Goal: Information Seeking & Learning: Check status

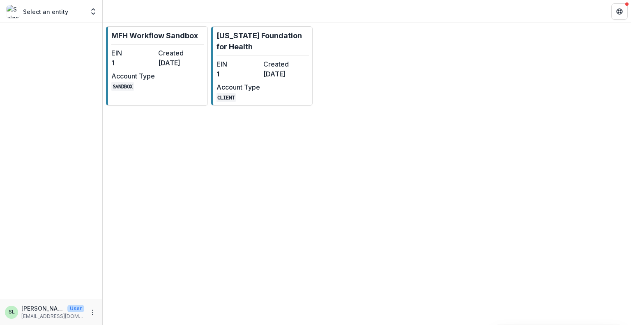
click at [462, 108] on div "MFH Workflow Sandbox EIN 1 Created 8 months ago Account Type SANDBOX Missouri F…" at bounding box center [367, 66] width 528 height 86
click at [267, 54] on link "[US_STATE] Foundation for Health EIN 1 Created [DATE] Account Type CLIENT" at bounding box center [262, 65] width 102 height 79
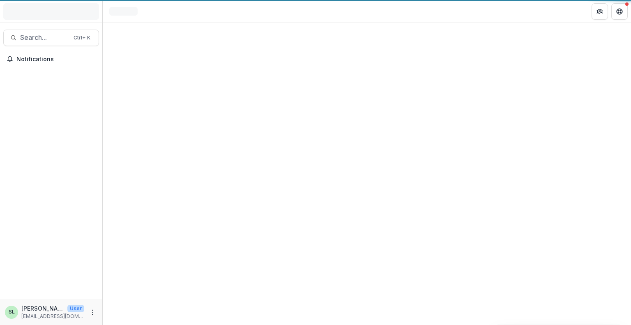
click at [267, 54] on div at bounding box center [367, 174] width 528 height 302
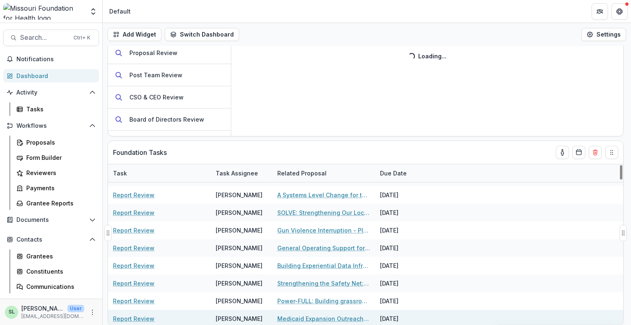
scroll to position [205, 0]
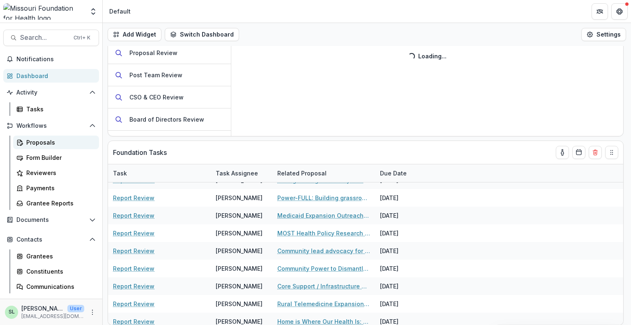
click at [46, 145] on div "Proposals" at bounding box center [59, 142] width 66 height 9
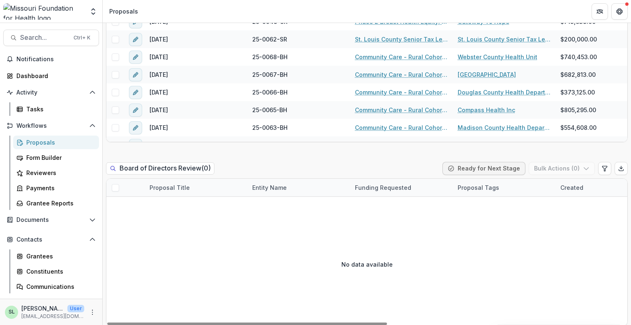
scroll to position [945, 0]
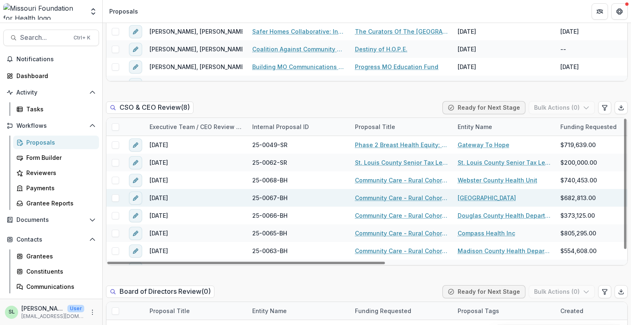
click at [417, 193] on link "Community Care - Rural Cohort Implementation Grant" at bounding box center [401, 197] width 93 height 9
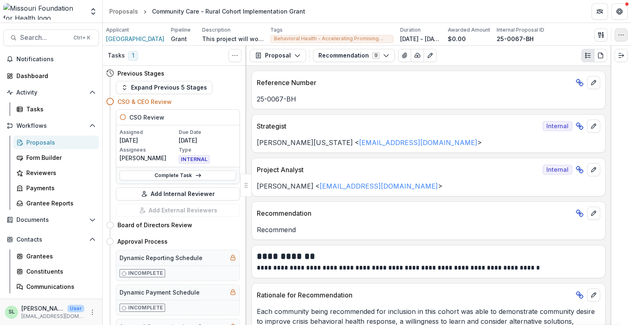
click at [624, 38] on button "button" at bounding box center [621, 34] width 13 height 13
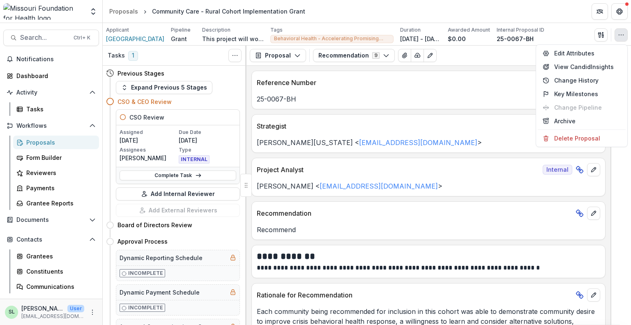
click at [624, 38] on button "button" at bounding box center [621, 34] width 13 height 13
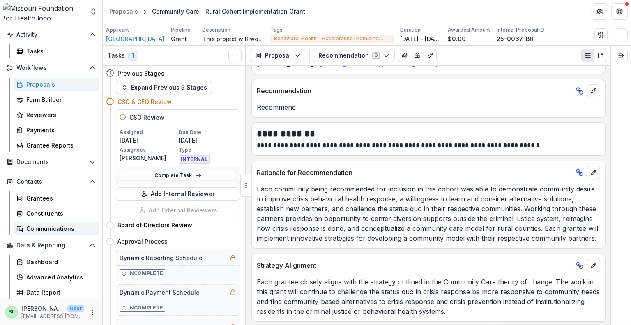
click at [43, 230] on div "Communications" at bounding box center [59, 228] width 66 height 9
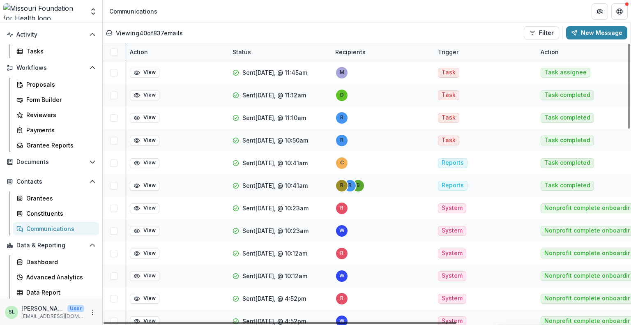
scroll to position [0, 254]
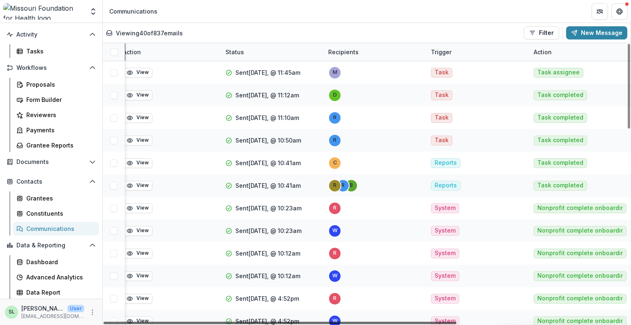
drag, startPoint x: 423, startPoint y: 322, endPoint x: 618, endPoint y: 344, distance: 196.8
click at [456, 324] on div at bounding box center [280, 323] width 353 height 2
click at [549, 51] on div "Action" at bounding box center [543, 52] width 28 height 9
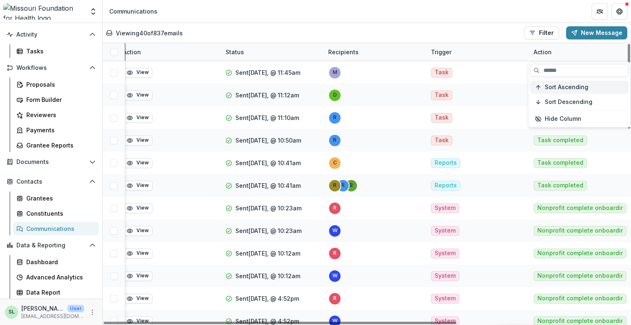
click at [557, 87] on span "Sort Ascending" at bounding box center [567, 87] width 44 height 7
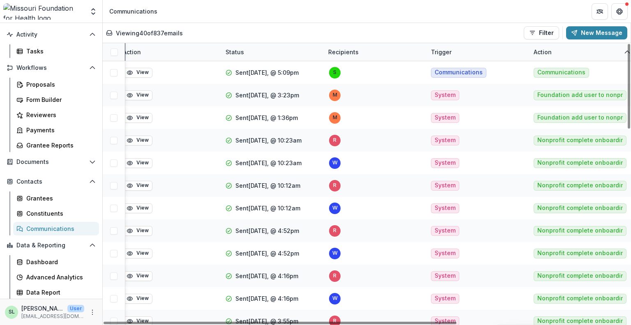
click at [496, 51] on div "Trigger" at bounding box center [477, 52] width 103 height 18
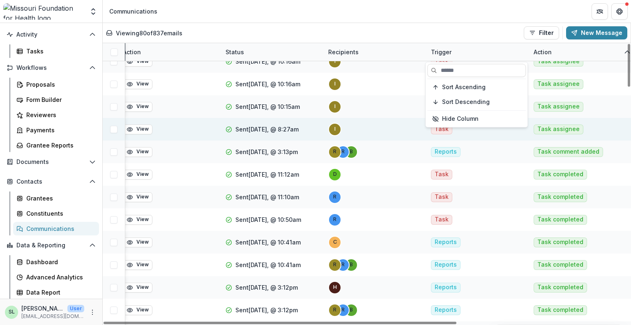
scroll to position [1338, 254]
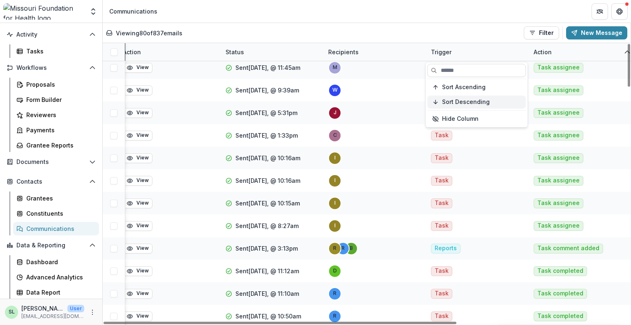
click at [486, 101] on span "Sort Descending" at bounding box center [466, 102] width 48 height 7
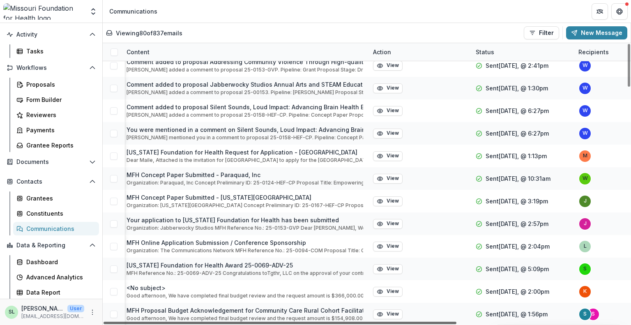
scroll to position [1543, 0]
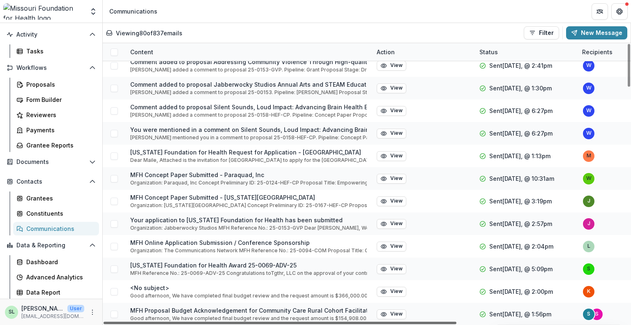
drag, startPoint x: 289, startPoint y: 323, endPoint x: 111, endPoint y: 277, distance: 184.5
click at [111, 322] on div at bounding box center [280, 323] width 353 height 2
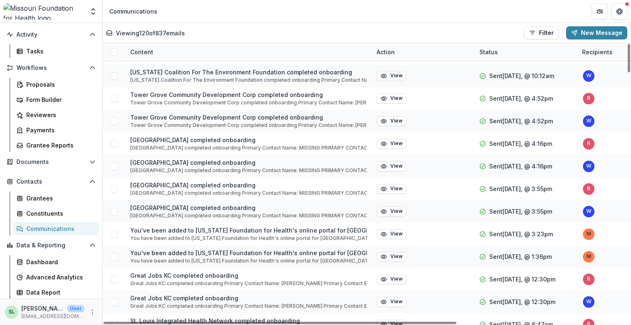
scroll to position [599, 0]
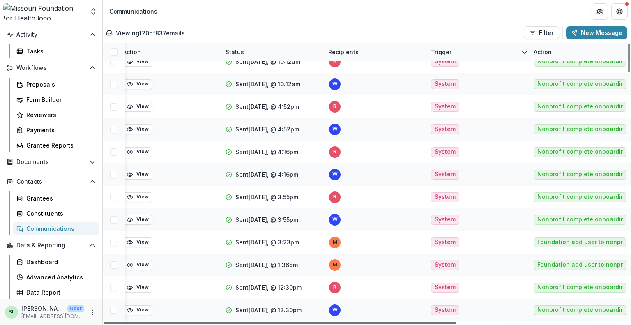
drag, startPoint x: 448, startPoint y: 322, endPoint x: 631, endPoint y: 344, distance: 184.2
click at [456, 324] on div at bounding box center [280, 323] width 353 height 2
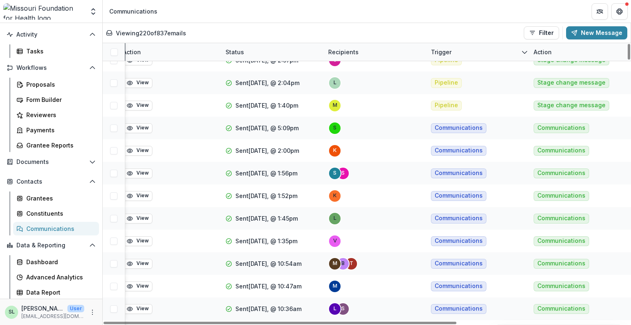
scroll to position [4707, 254]
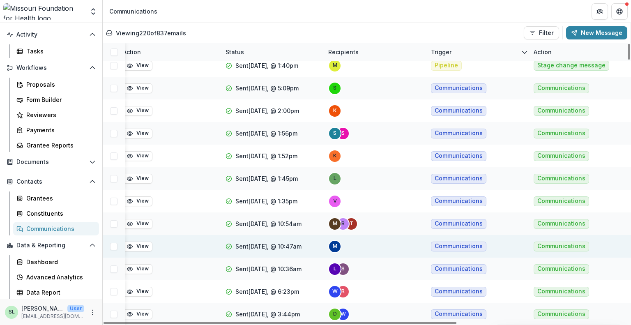
click at [554, 242] on span "Communications" at bounding box center [561, 247] width 55 height 10
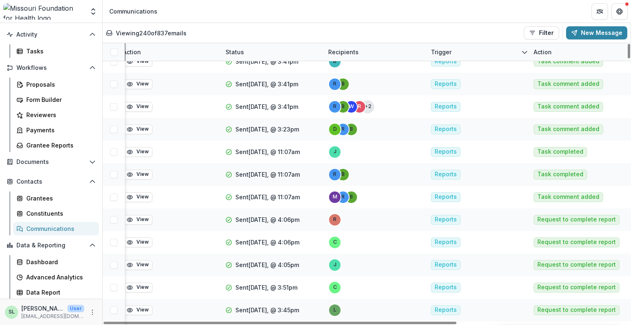
scroll to position [3926, 254]
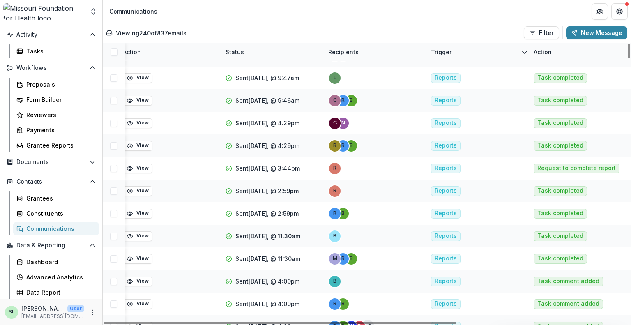
click at [539, 52] on div "Action" at bounding box center [543, 52] width 28 height 9
click at [541, 72] on input at bounding box center [579, 70] width 99 height 13
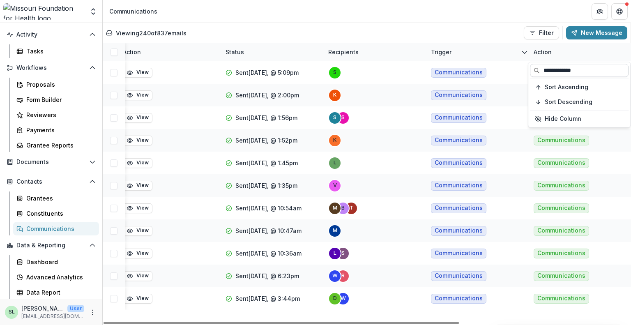
scroll to position [0, 254]
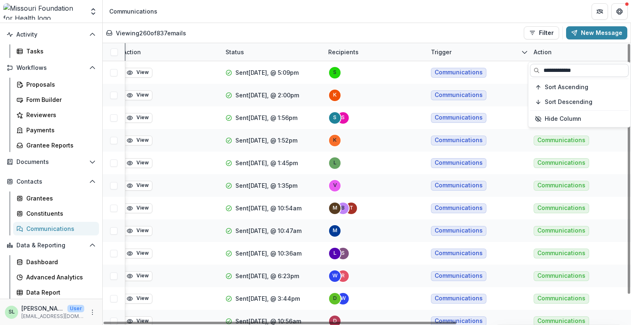
type input "**********"
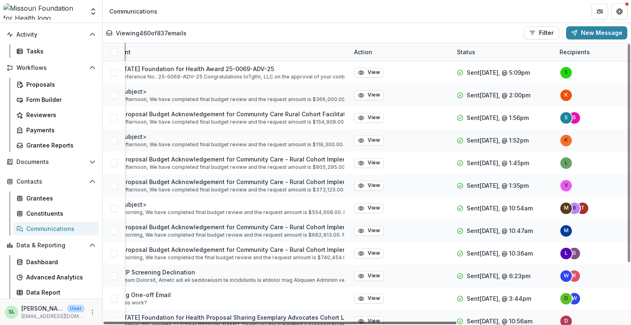
scroll to position [0, 0]
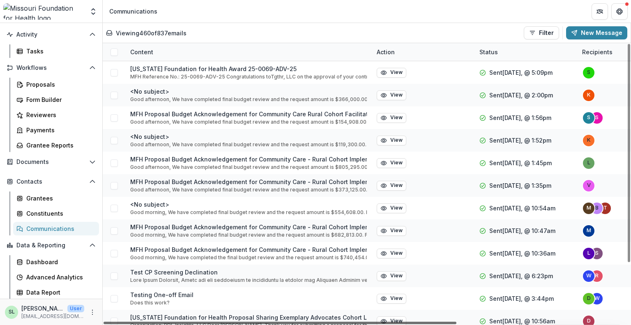
drag, startPoint x: 401, startPoint y: 325, endPoint x: 207, endPoint y: 283, distance: 198.2
click at [207, 322] on div at bounding box center [280, 323] width 353 height 2
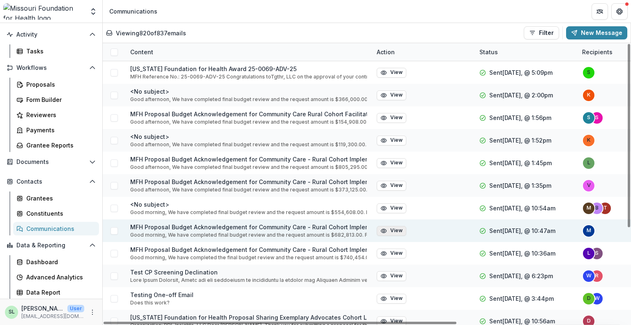
click at [399, 231] on button "View" at bounding box center [392, 231] width 30 height 10
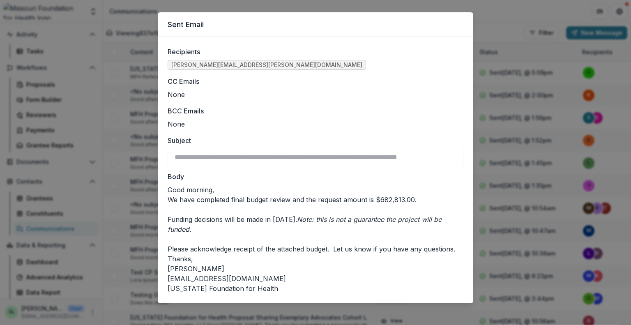
scroll to position [18, 0]
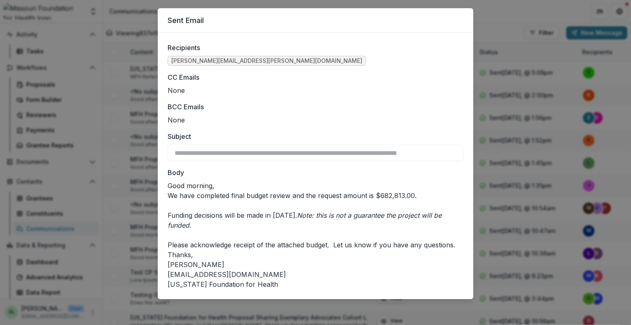
click at [168, 185] on p "Good morning," at bounding box center [316, 186] width 296 height 10
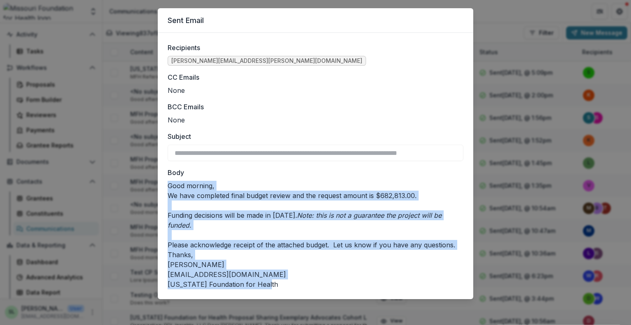
drag, startPoint x: 168, startPoint y: 184, endPoint x: 281, endPoint y: 282, distance: 150.3
click at [281, 282] on div "Good morning, We have completed final budget review and the request amount is $…" at bounding box center [316, 235] width 296 height 108
copy div "Good morning, We have completed final budget review and the request amount is $…"
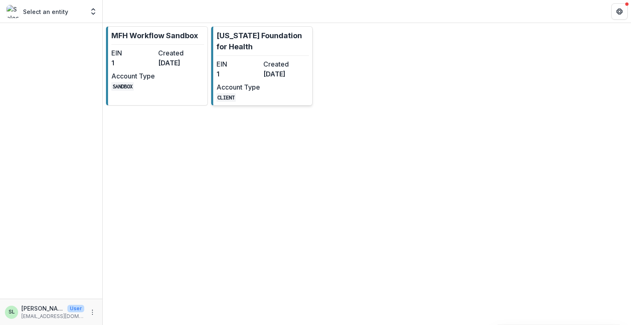
click at [241, 59] on dt "EIN" at bounding box center [238, 64] width 44 height 10
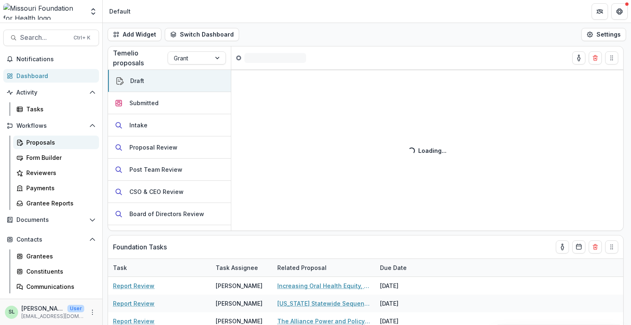
click at [41, 141] on div "Proposals" at bounding box center [59, 142] width 66 height 9
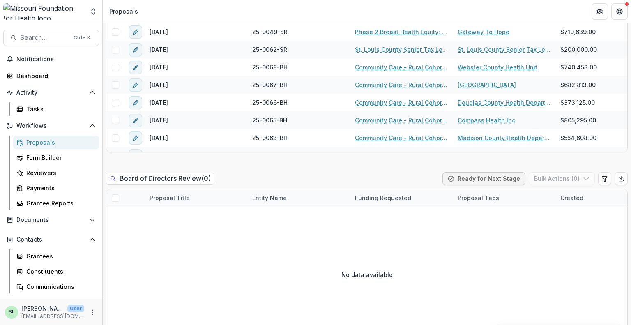
scroll to position [1027, 0]
